Goal: Find specific page/section: Find specific page/section

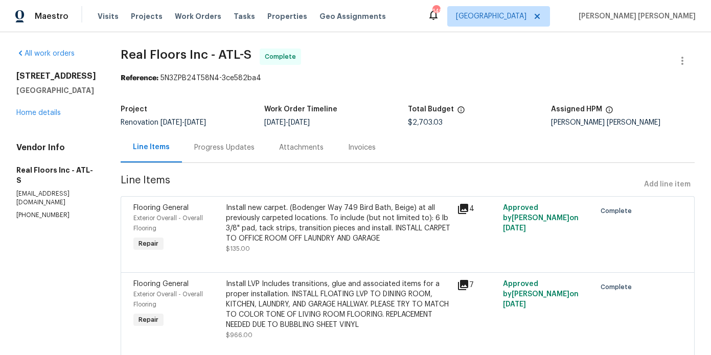
click at [343, 64] on span "Real Floors Inc - ATL-S Complete" at bounding box center [395, 61] width 549 height 25
